Goal: Task Accomplishment & Management: Manage account settings

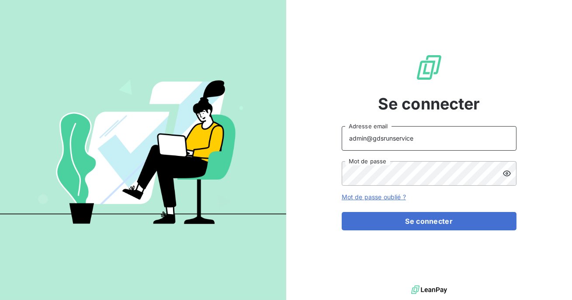
click at [416, 142] on input "admin@gdsrunservice" at bounding box center [429, 138] width 175 height 24
type input "admin@itlinkbenelux"
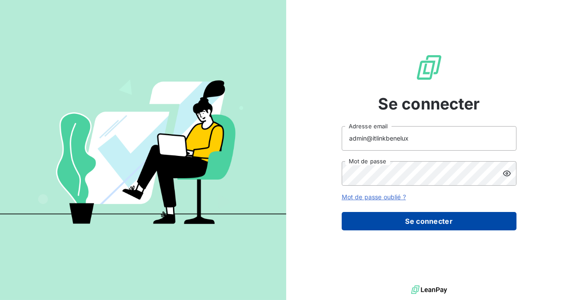
click at [426, 222] on button "Se connecter" at bounding box center [429, 221] width 175 height 18
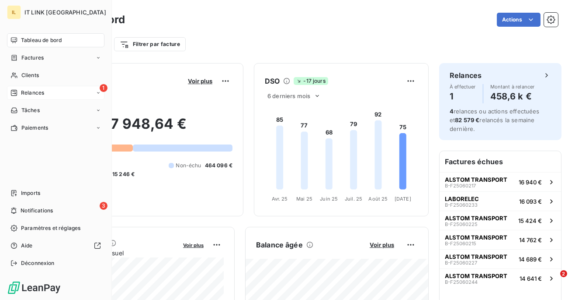
click at [21, 89] on span "Relances" at bounding box center [32, 93] width 23 height 8
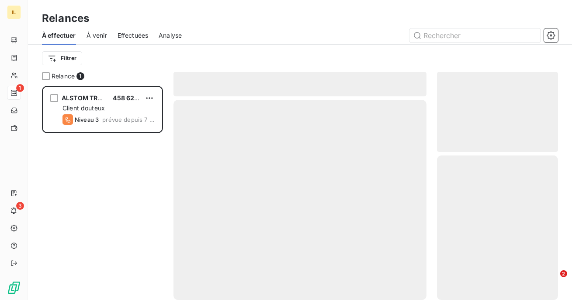
scroll to position [214, 121]
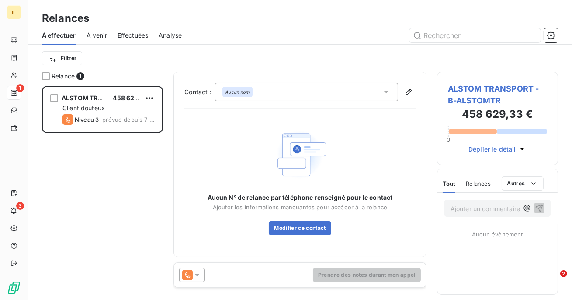
click at [145, 31] on span "Effectuées" at bounding box center [133, 35] width 31 height 9
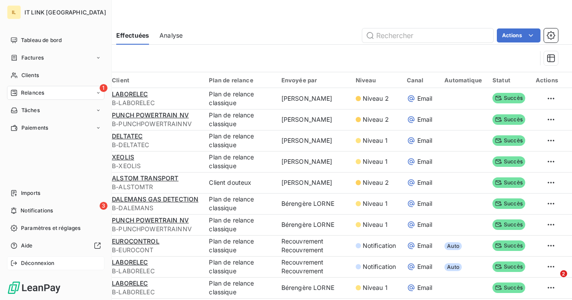
click at [27, 262] on span "Déconnexion" at bounding box center [38, 263] width 34 height 8
